Goal: Information Seeking & Learning: Learn about a topic

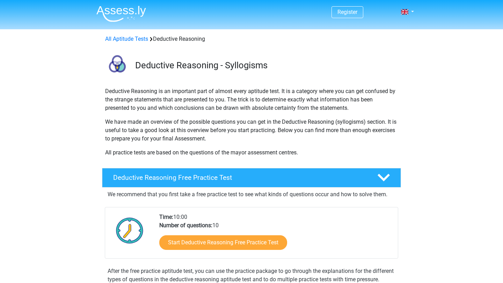
scroll to position [33, 0]
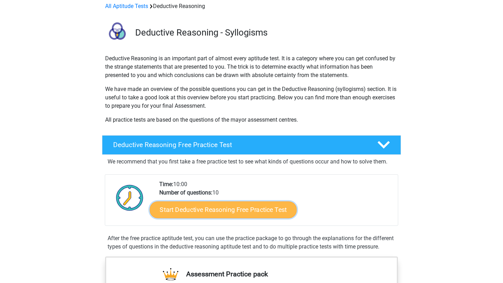
click at [197, 211] on link "Start Deductive Reasoning Free Practice Test" at bounding box center [223, 209] width 147 height 17
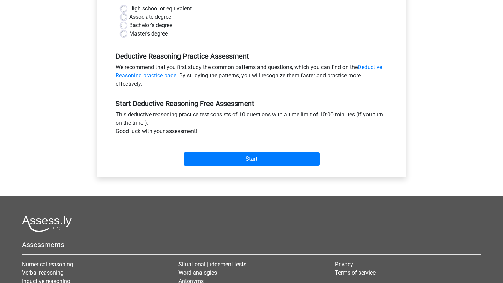
scroll to position [164, 0]
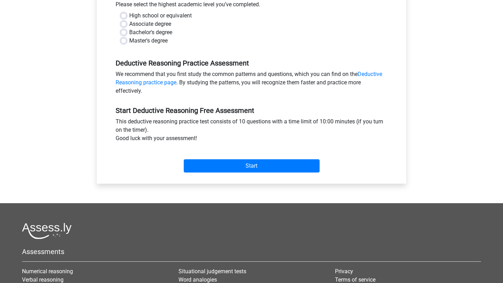
click at [220, 159] on div "Start" at bounding box center [251, 160] width 282 height 24
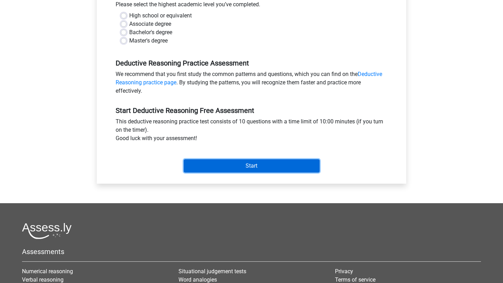
click at [225, 169] on input "Start" at bounding box center [252, 165] width 136 height 13
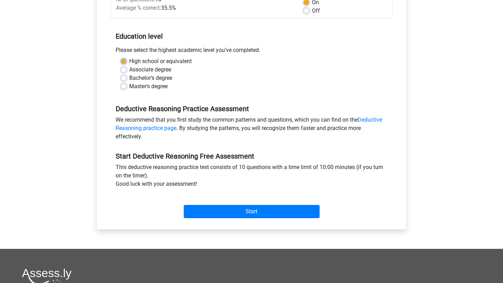
scroll to position [116, 0]
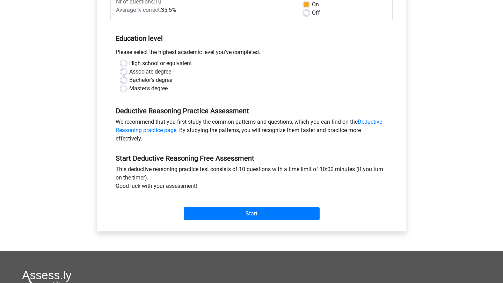
click at [127, 62] on div "High school or equivalent" at bounding box center [251, 63] width 261 height 8
click at [129, 73] on label "Associate degree" at bounding box center [150, 72] width 42 height 8
click at [125, 73] on input "Associate degree" at bounding box center [124, 71] width 6 height 7
radio input "true"
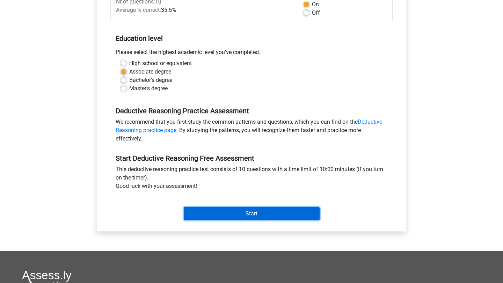
click at [241, 215] on input "Start" at bounding box center [252, 213] width 136 height 13
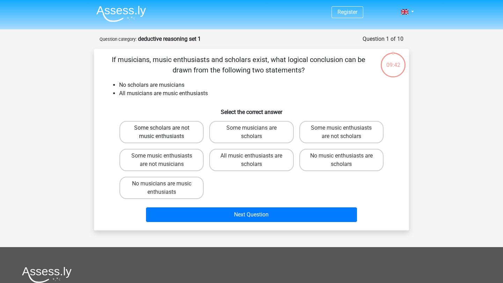
click at [175, 142] on label "Some scholars are not music enthusiasts" at bounding box center [161, 132] width 84 height 22
click at [166, 133] on input "Some scholars are not music enthusiasts" at bounding box center [164, 130] width 5 height 5
radio input "true"
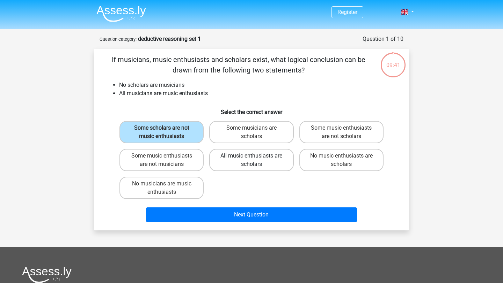
click at [225, 160] on label "All music enthusiasts are scholars" at bounding box center [251, 160] width 84 height 22
click at [251, 160] on input "All music enthusiasts are scholars" at bounding box center [253, 158] width 5 height 5
radio input "true"
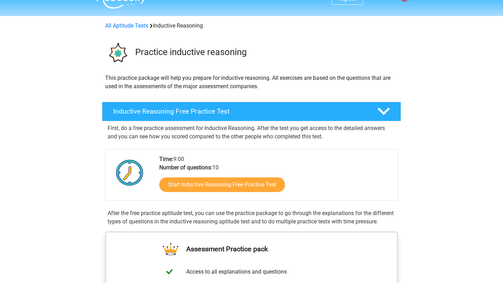
scroll to position [18, 0]
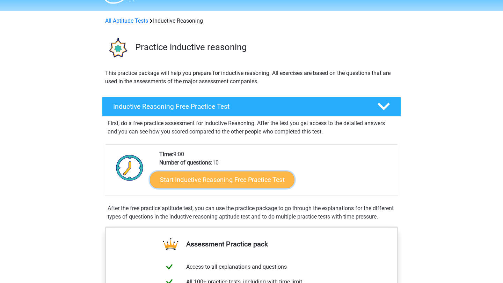
click at [208, 180] on link "Start Inductive Reasoning Free Practice Test" at bounding box center [222, 179] width 144 height 17
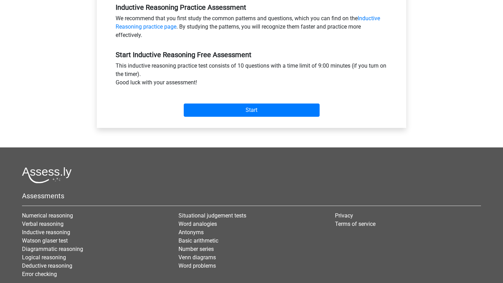
scroll to position [255, 0]
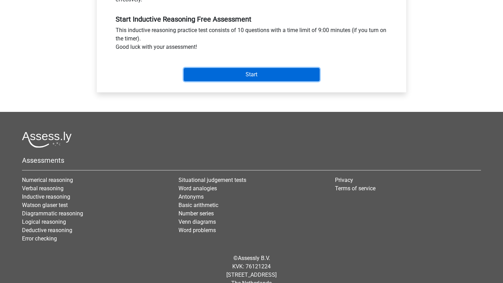
click at [213, 77] on input "Start" at bounding box center [252, 74] width 136 height 13
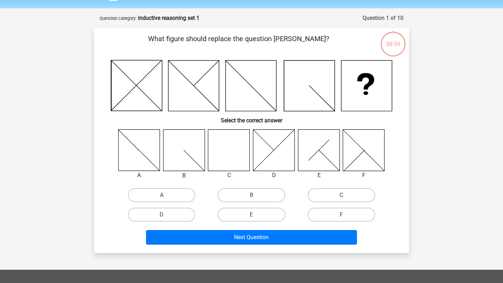
scroll to position [22, 0]
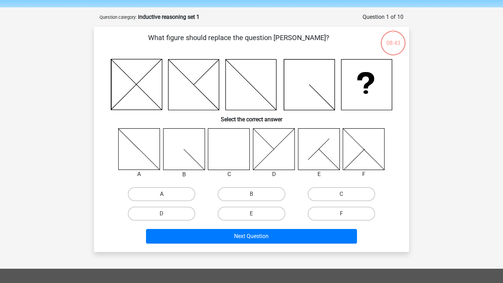
click at [148, 193] on label "A" at bounding box center [161, 194] width 67 height 14
click at [162, 194] on input "A" at bounding box center [164, 196] width 5 height 5
radio input "true"
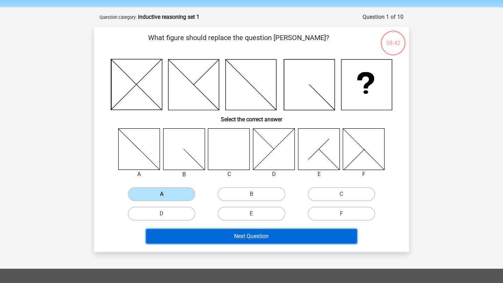
click at [232, 235] on button "Next Question" at bounding box center [251, 236] width 211 height 15
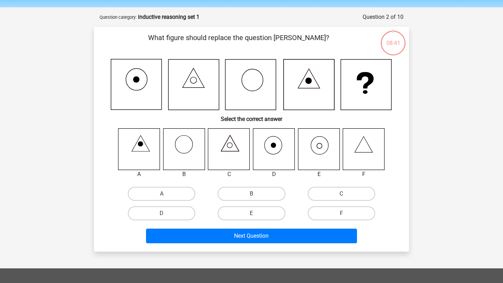
scroll to position [35, 0]
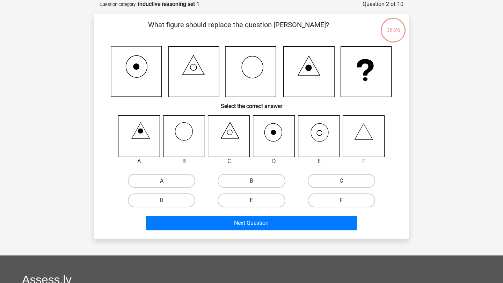
click at [232, 201] on label "E" at bounding box center [250, 201] width 67 height 14
click at [251, 201] on input "E" at bounding box center [253, 203] width 5 height 5
radio input "true"
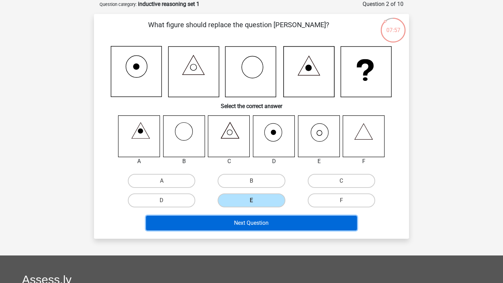
click at [234, 223] on button "Next Question" at bounding box center [251, 223] width 211 height 15
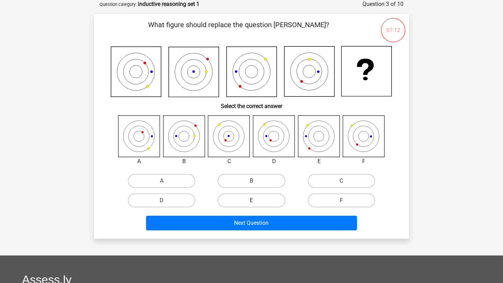
click at [241, 198] on label "E" at bounding box center [250, 201] width 67 height 14
click at [251, 201] on input "E" at bounding box center [253, 203] width 5 height 5
radio input "true"
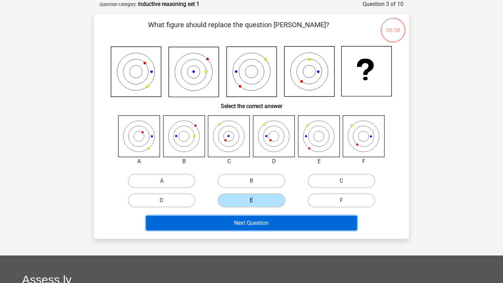
click at [221, 222] on button "Next Question" at bounding box center [251, 223] width 211 height 15
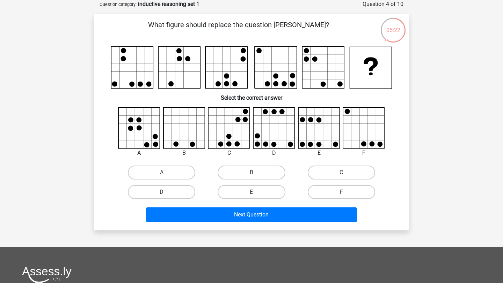
click at [324, 178] on label "C" at bounding box center [340, 173] width 67 height 14
click at [341, 177] on input "C" at bounding box center [343, 175] width 5 height 5
radio input "true"
click at [279, 207] on div "Next Question" at bounding box center [251, 213] width 292 height 23
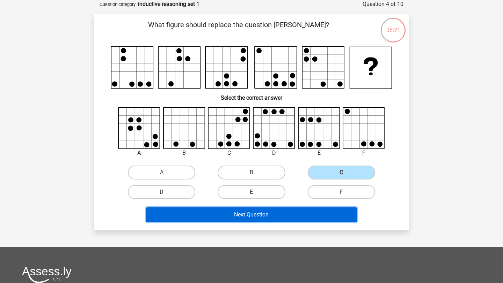
click at [268, 215] on button "Next Question" at bounding box center [251, 215] width 211 height 15
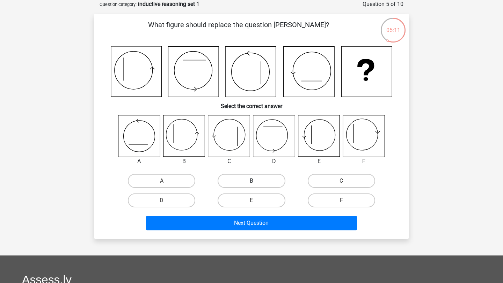
click at [239, 181] on label "B" at bounding box center [250, 181] width 67 height 14
click at [251, 181] on input "B" at bounding box center [253, 183] width 5 height 5
radio input "true"
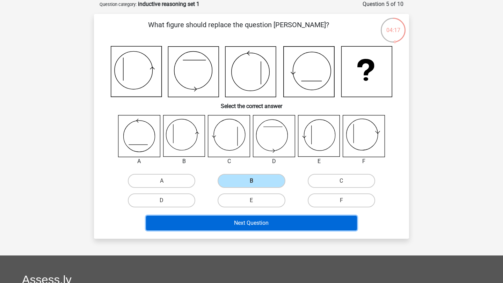
click at [305, 226] on button "Next Question" at bounding box center [251, 223] width 211 height 15
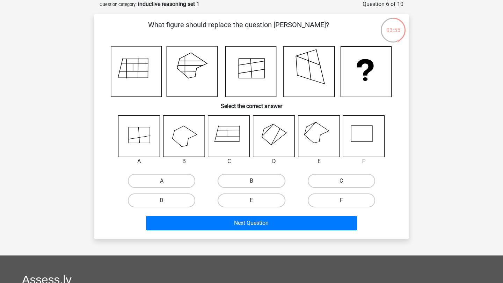
click at [189, 196] on label "D" at bounding box center [161, 201] width 67 height 14
click at [166, 201] on input "D" at bounding box center [164, 203] width 5 height 5
radio input "true"
click at [173, 197] on label "D" at bounding box center [161, 201] width 67 height 14
click at [166, 201] on input "D" at bounding box center [164, 203] width 5 height 5
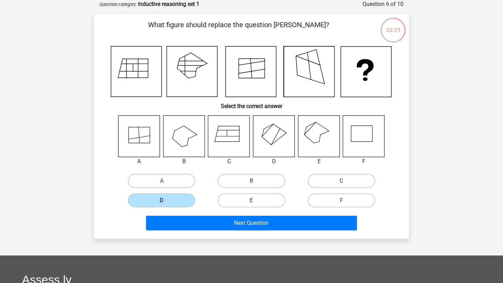
click at [271, 198] on label "E" at bounding box center [250, 201] width 67 height 14
click at [256, 201] on input "E" at bounding box center [253, 203] width 5 height 5
radio input "true"
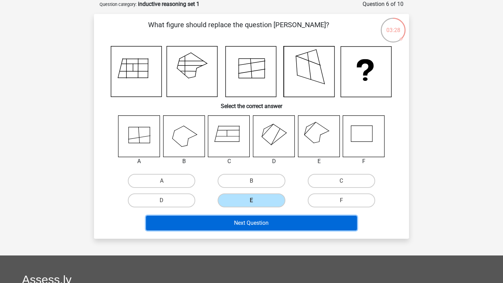
click at [245, 227] on button "Next Question" at bounding box center [251, 223] width 211 height 15
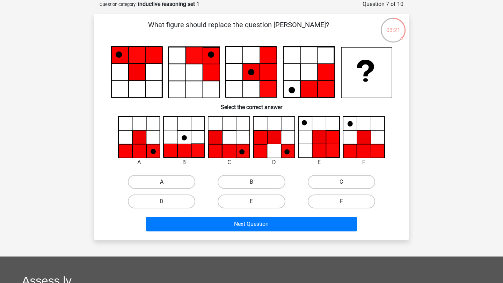
click at [151, 187] on label "A" at bounding box center [161, 182] width 67 height 14
click at [162, 187] on input "A" at bounding box center [164, 184] width 5 height 5
radio input "true"
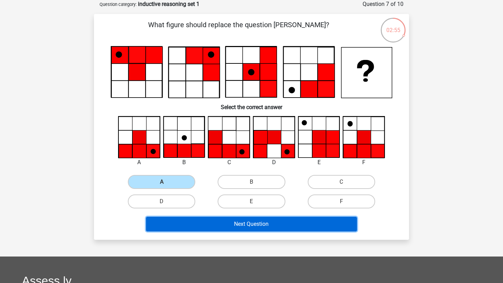
click at [297, 226] on button "Next Question" at bounding box center [251, 224] width 211 height 15
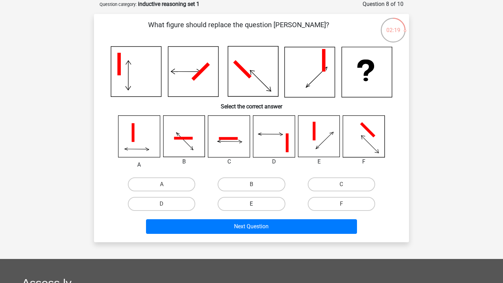
click at [278, 204] on label "E" at bounding box center [250, 204] width 67 height 14
click at [256, 204] on input "E" at bounding box center [253, 206] width 5 height 5
radio input "true"
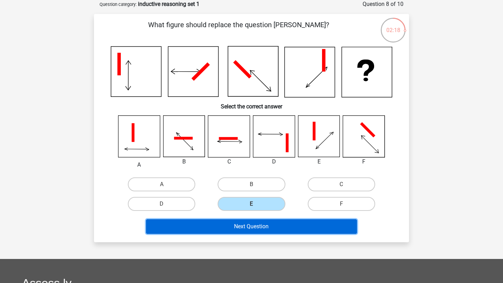
click at [260, 233] on button "Next Question" at bounding box center [251, 227] width 211 height 15
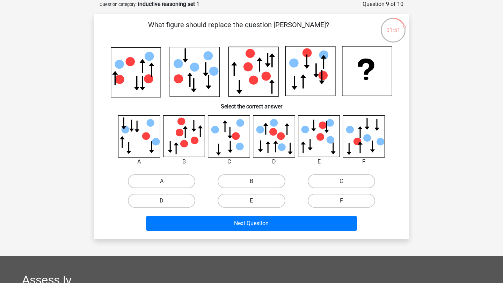
click at [256, 201] on label "E" at bounding box center [250, 201] width 67 height 14
click at [256, 201] on input "E" at bounding box center [253, 203] width 5 height 5
radio input "true"
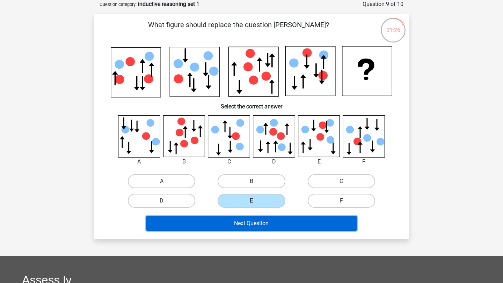
click at [254, 223] on button "Next Question" at bounding box center [251, 223] width 211 height 15
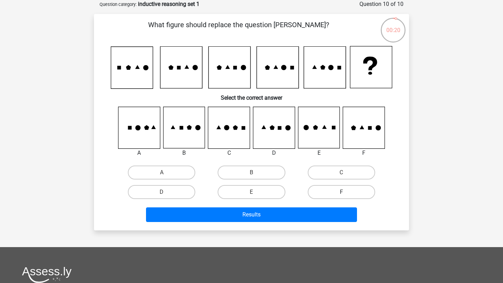
click at [330, 191] on label "F" at bounding box center [340, 192] width 67 height 14
click at [341, 192] on input "F" at bounding box center [343, 194] width 5 height 5
radio input "true"
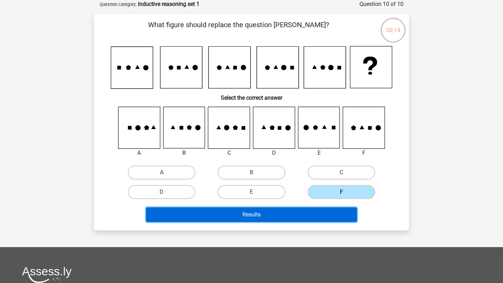
click at [298, 208] on button "Results" at bounding box center [251, 215] width 211 height 15
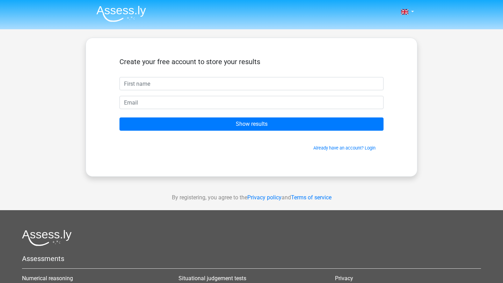
click at [194, 156] on div "Create your free account to store your results Show results Already have an acc…" at bounding box center [251, 107] width 297 height 105
